Goal: Communication & Community: Participate in discussion

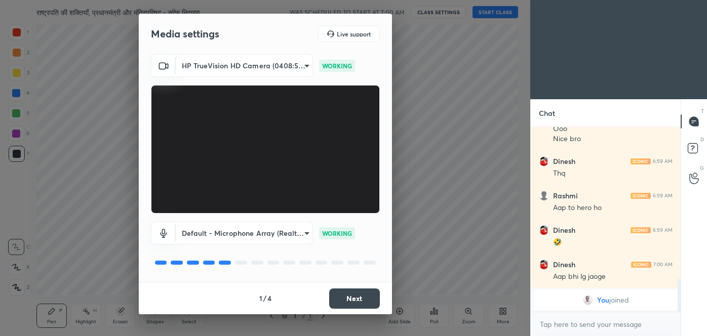
scroll to position [846, 0]
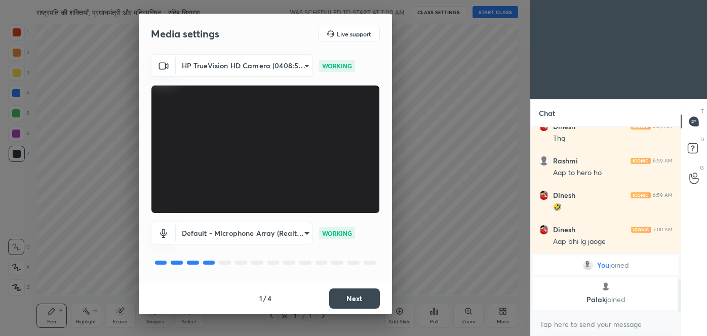
click at [354, 297] on button "Next" at bounding box center [354, 299] width 51 height 20
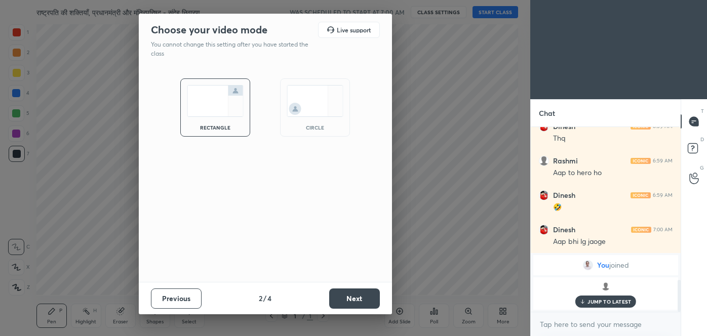
scroll to position [880, 0]
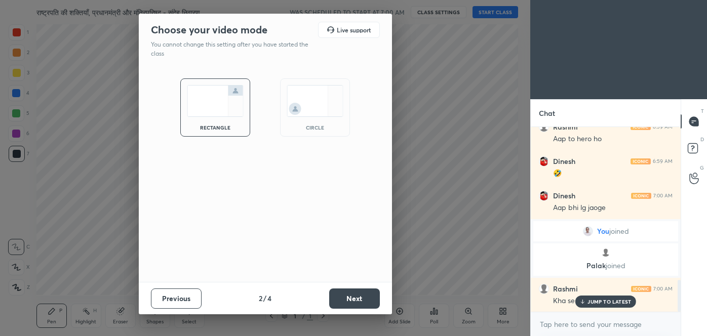
click at [354, 297] on button "Next" at bounding box center [354, 299] width 51 height 20
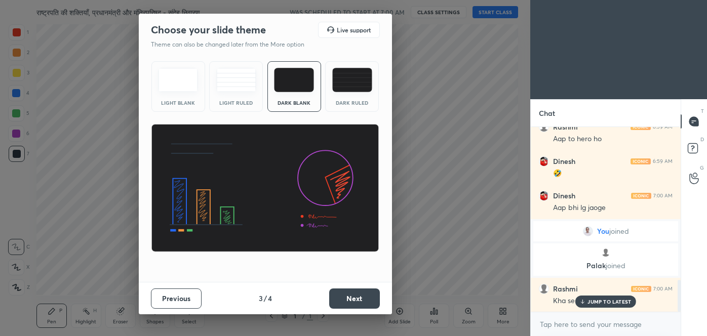
click at [354, 297] on button "Next" at bounding box center [354, 299] width 51 height 20
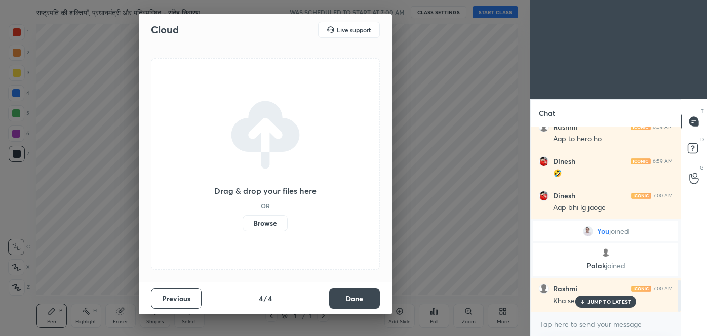
click at [354, 297] on button "Done" at bounding box center [354, 299] width 51 height 20
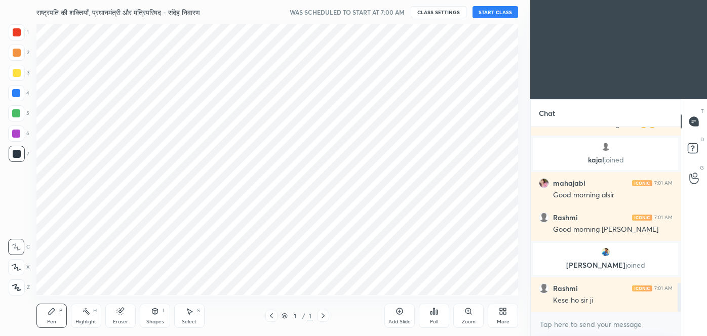
scroll to position [1032, 0]
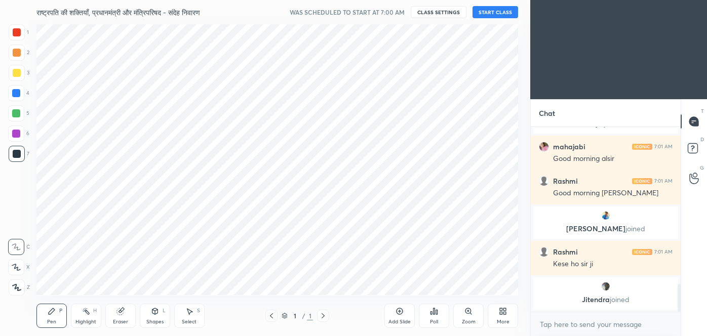
click at [495, 13] on button "START CLASS" at bounding box center [495, 12] width 46 height 12
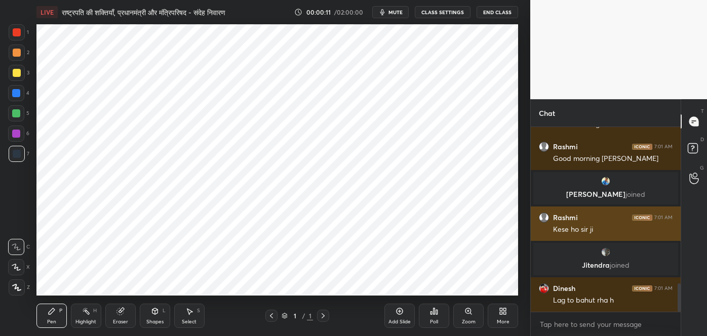
scroll to position [1053, 0]
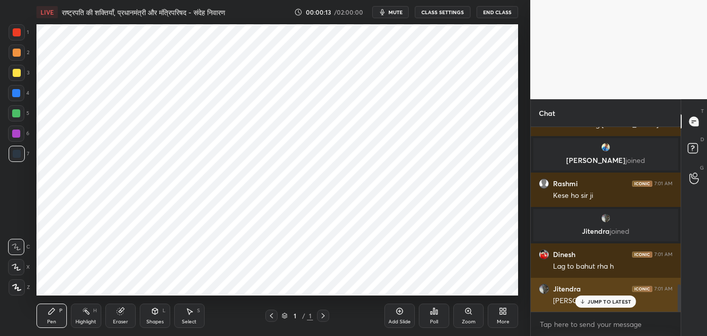
click at [602, 308] on div "Jitendra 7:01 AM [PERSON_NAME] all frd" at bounding box center [605, 295] width 150 height 34
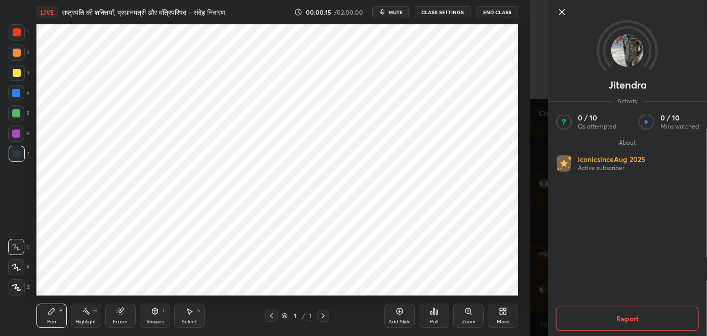
click at [530, 285] on div "Jitendra Activity 0 / 10 Qs attempted 0 / 10 Mins watched About Iconic since [D…" at bounding box center [618, 168] width 177 height 336
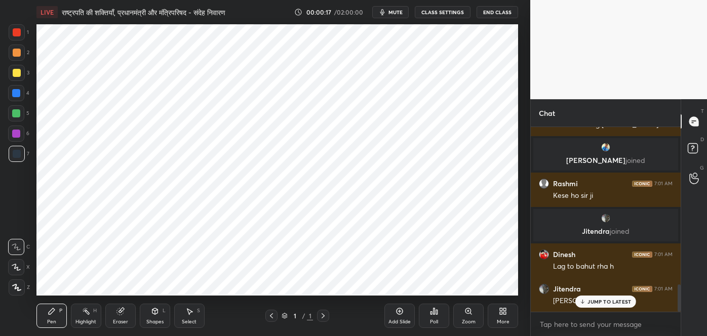
click at [587, 302] on p "JUMP TO LATEST" at bounding box center [609, 302] width 44 height 6
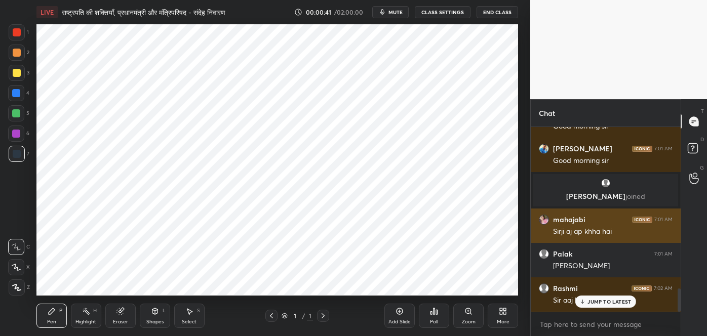
scroll to position [1296, 0]
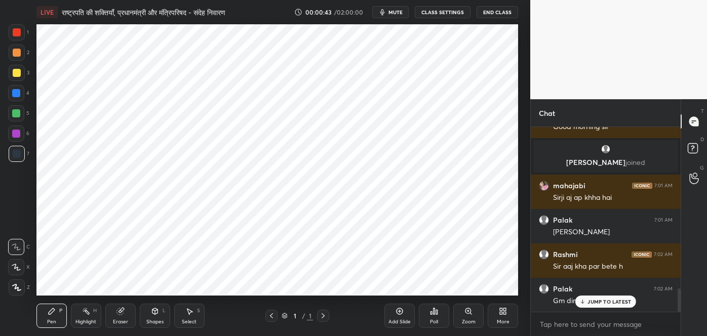
click at [590, 301] on p "JUMP TO LATEST" at bounding box center [609, 302] width 44 height 6
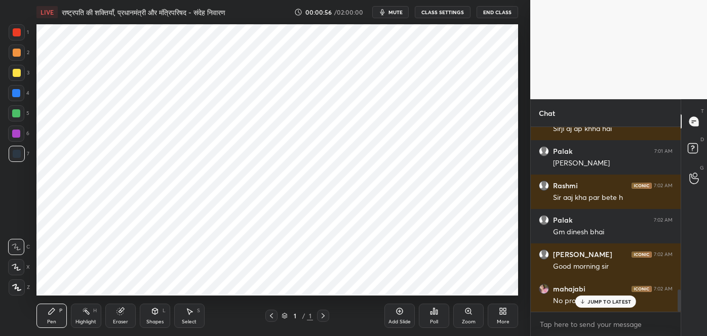
scroll to position [1375, 0]
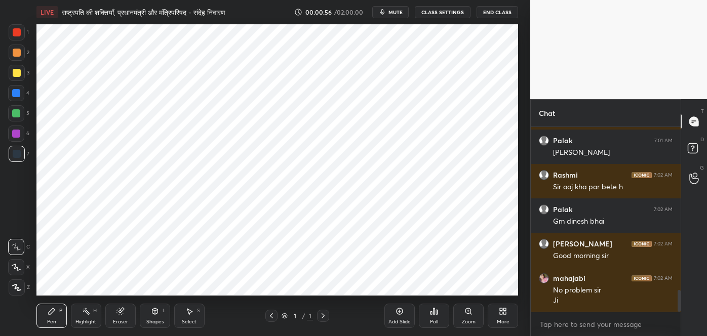
click at [604, 303] on div "[PERSON_NAME] joined mahajabi 7:01 AM Sirji aj ap khha hai Palak 7:01 AM [PERSO…" at bounding box center [605, 219] width 150 height 185
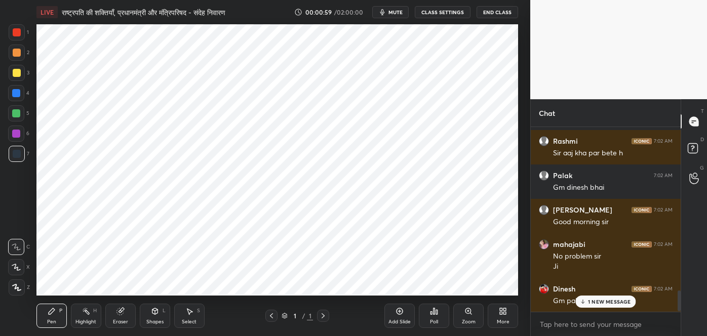
click at [602, 303] on div "Rashmi 7:01 AM Good morning [PERSON_NAME] joined [PERSON_NAME] 7:01 AM Kese ho …" at bounding box center [605, 219] width 150 height 185
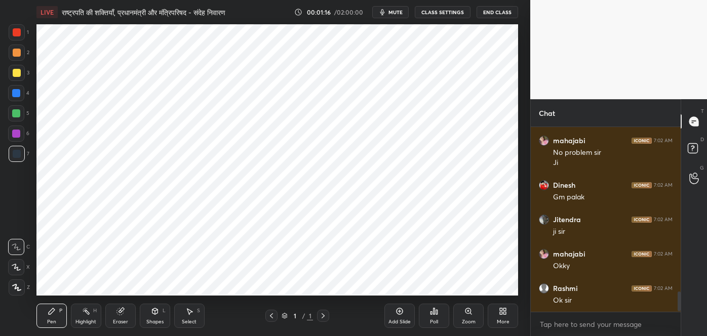
scroll to position [1547, 0]
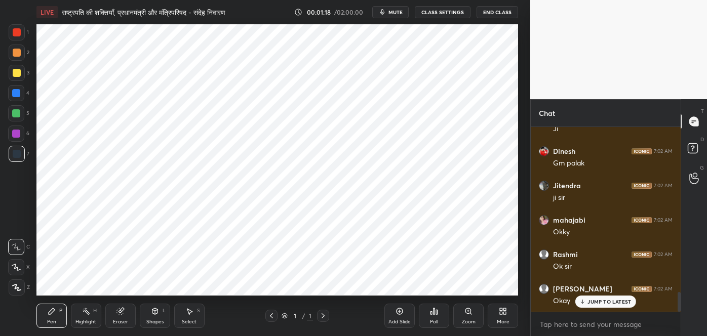
click at [594, 301] on p "JUMP TO LATEST" at bounding box center [609, 302] width 44 height 6
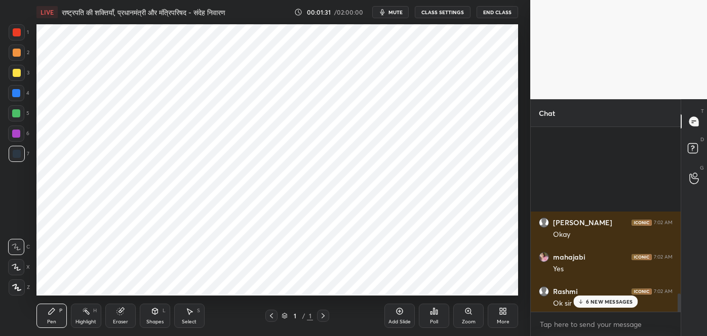
scroll to position [1851, 0]
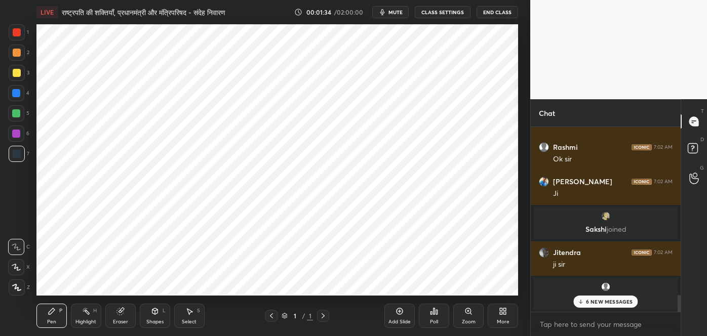
click at [601, 303] on p "6 NEW MESSAGES" at bounding box center [609, 302] width 47 height 6
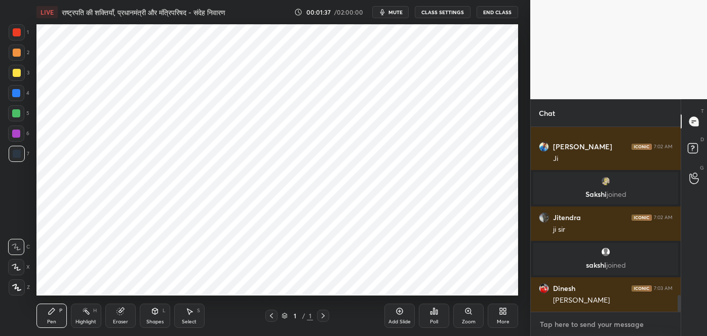
click at [563, 323] on textarea at bounding box center [606, 324] width 134 height 16
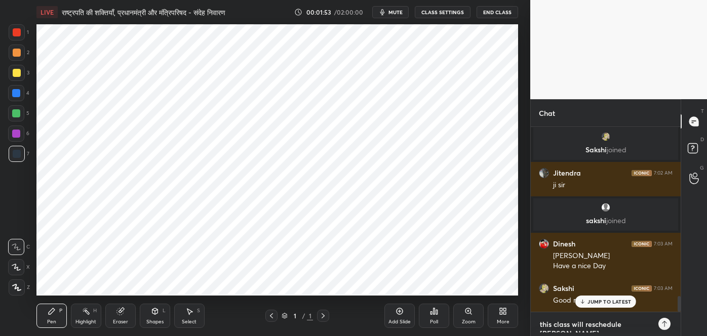
scroll to position [1964, 0]
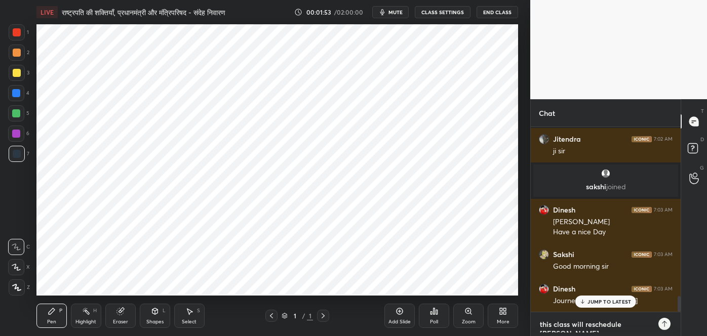
type textarea "this class will reschedule soon"
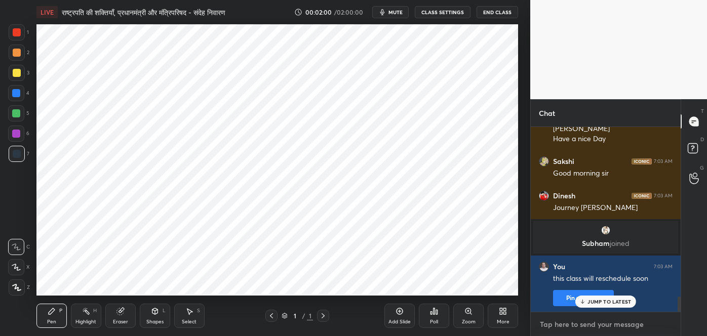
scroll to position [2092, 0]
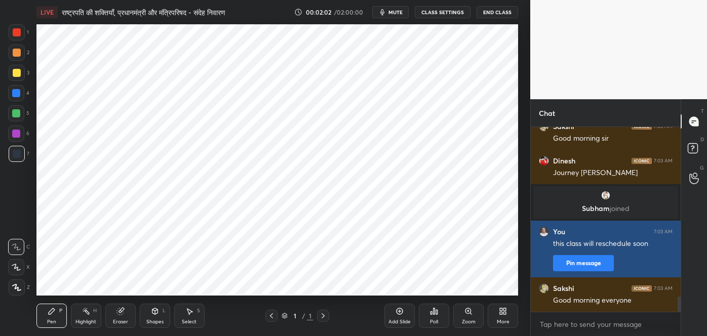
click at [594, 260] on button "Pin message" at bounding box center [583, 263] width 61 height 16
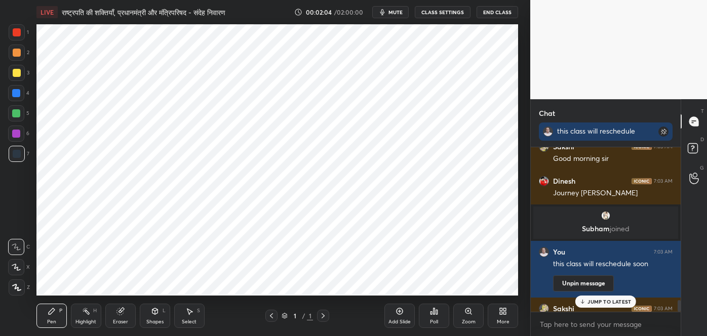
scroll to position [2146, 0]
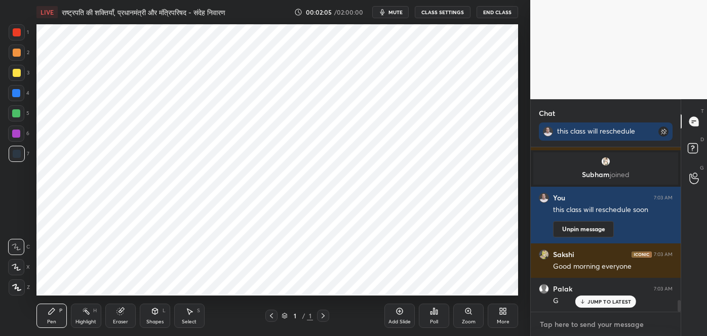
click at [567, 319] on textarea at bounding box center [606, 324] width 134 height 16
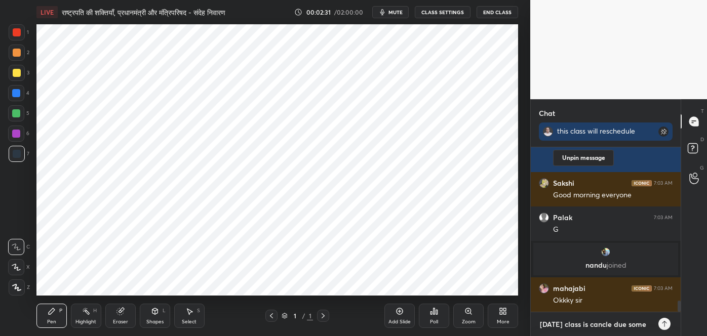
scroll to position [2254, 0]
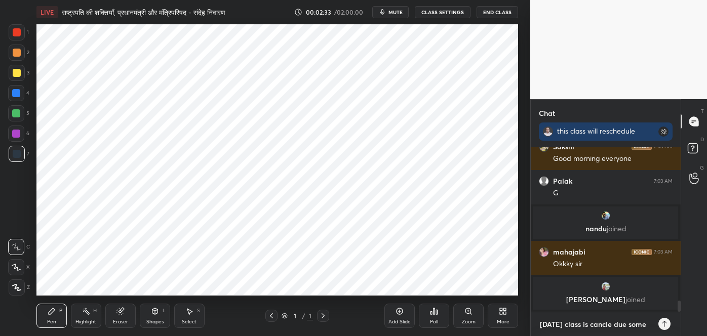
click at [597, 327] on textarea "[DATE] class is cancle due some" at bounding box center [595, 324] width 113 height 16
click at [644, 328] on textarea "[DATE] class is cancel due some" at bounding box center [595, 324] width 113 height 16
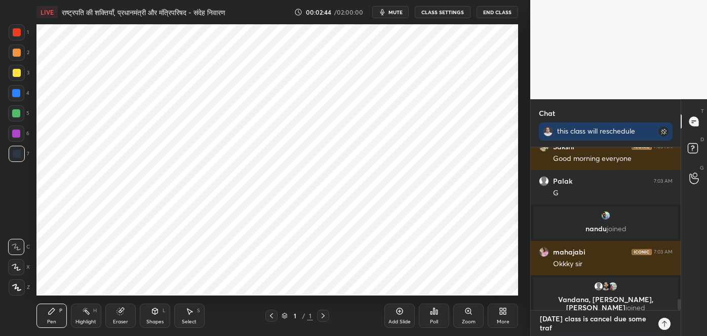
scroll to position [159, 147]
type textarea "[DATE] class is cancel due some traffic issue"
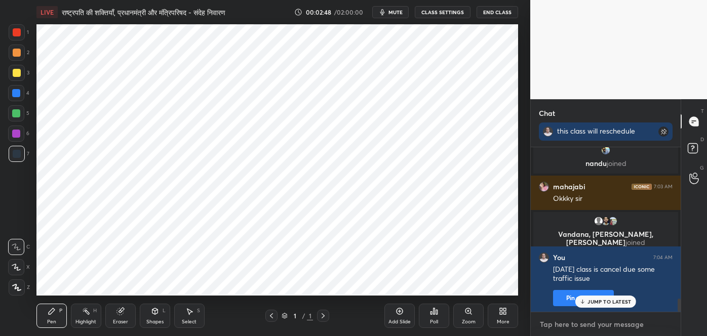
scroll to position [1932, 0]
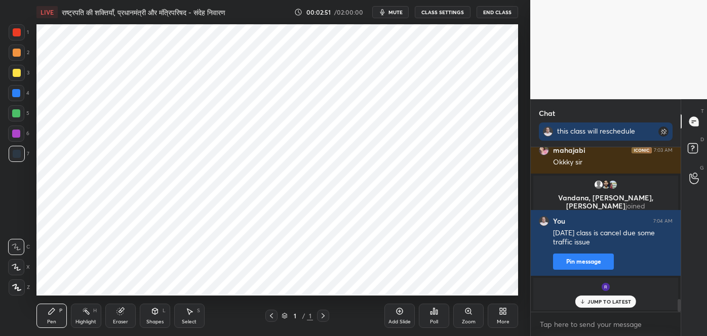
click at [606, 303] on p "JUMP TO LATEST" at bounding box center [609, 302] width 44 height 6
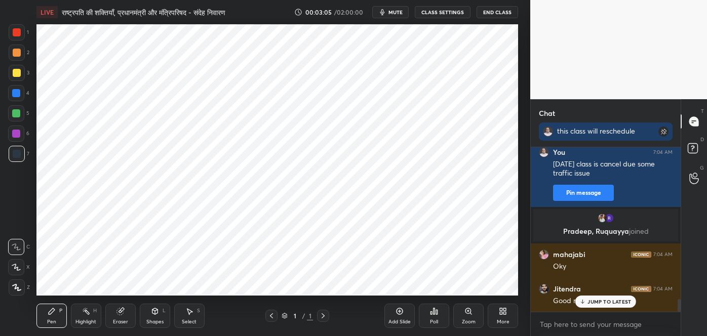
scroll to position [2035, 0]
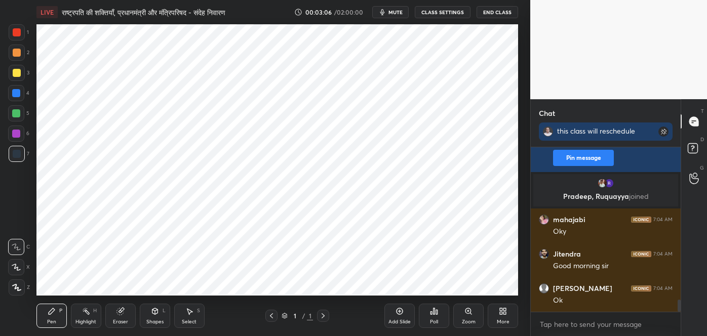
click at [498, 14] on button "End Class" at bounding box center [497, 12] width 42 height 12
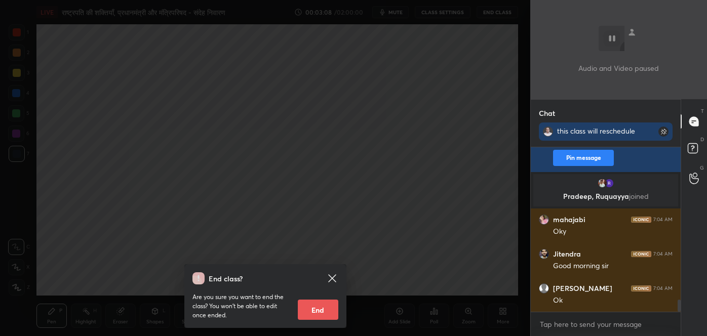
click at [321, 307] on button "End" at bounding box center [318, 310] width 40 height 20
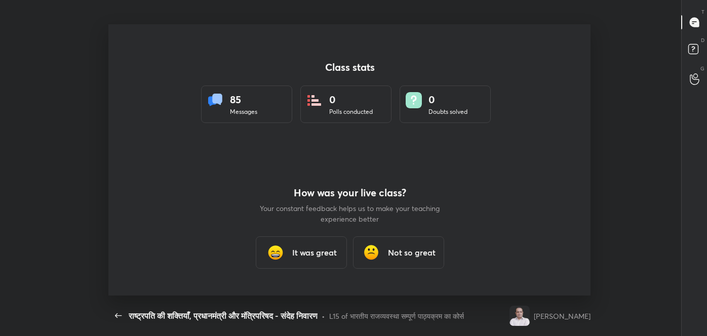
scroll to position [50347, 49919]
click at [309, 251] on h3 "It was great" at bounding box center [314, 253] width 45 height 12
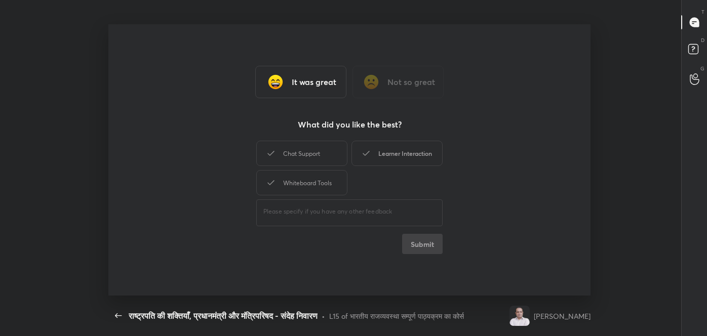
click at [395, 157] on div "Learner Interaction" at bounding box center [396, 153] width 91 height 25
click at [410, 242] on button "Submit" at bounding box center [422, 244] width 40 height 20
